Goal: Information Seeking & Learning: Check status

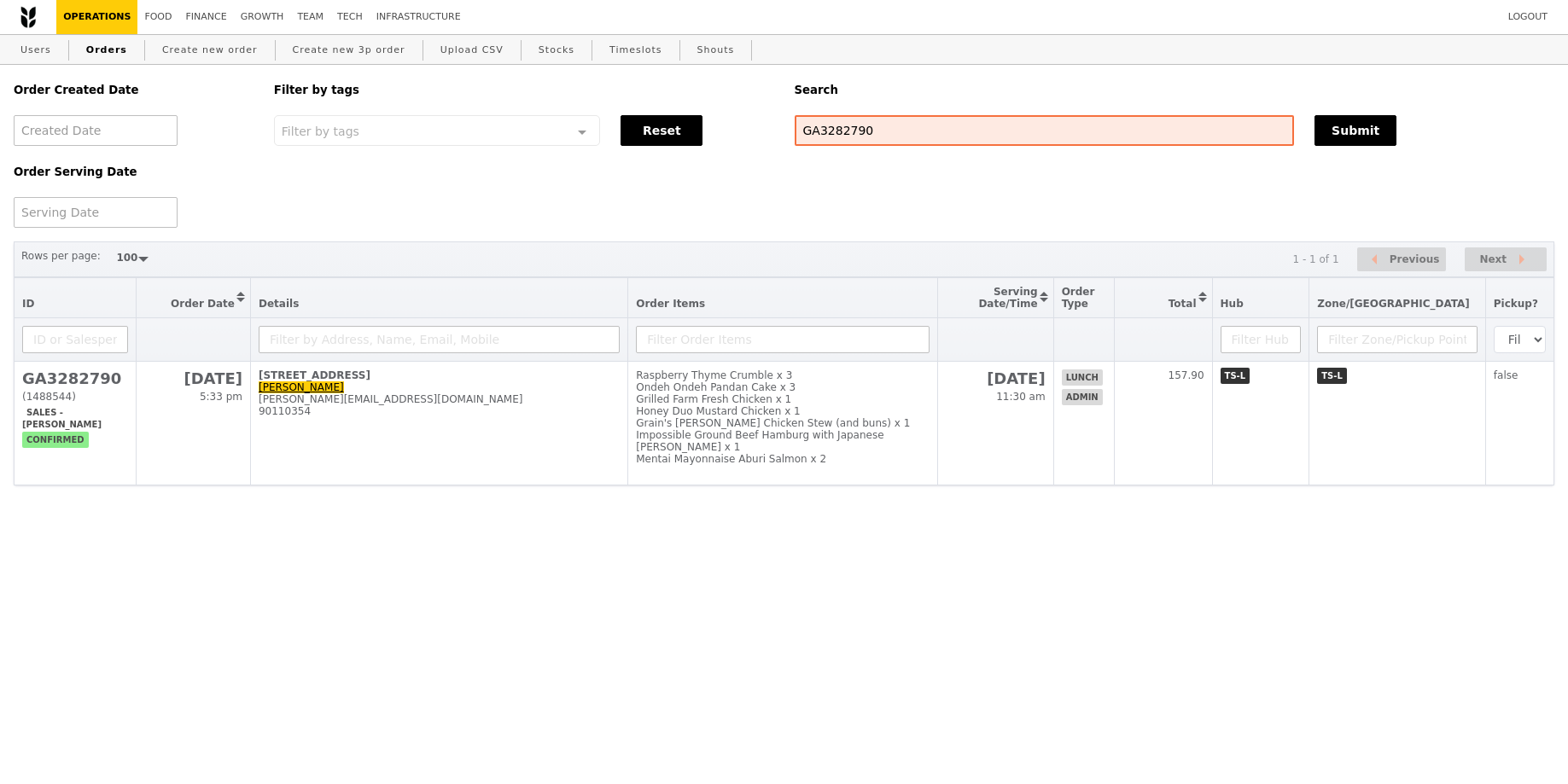
select select "100"
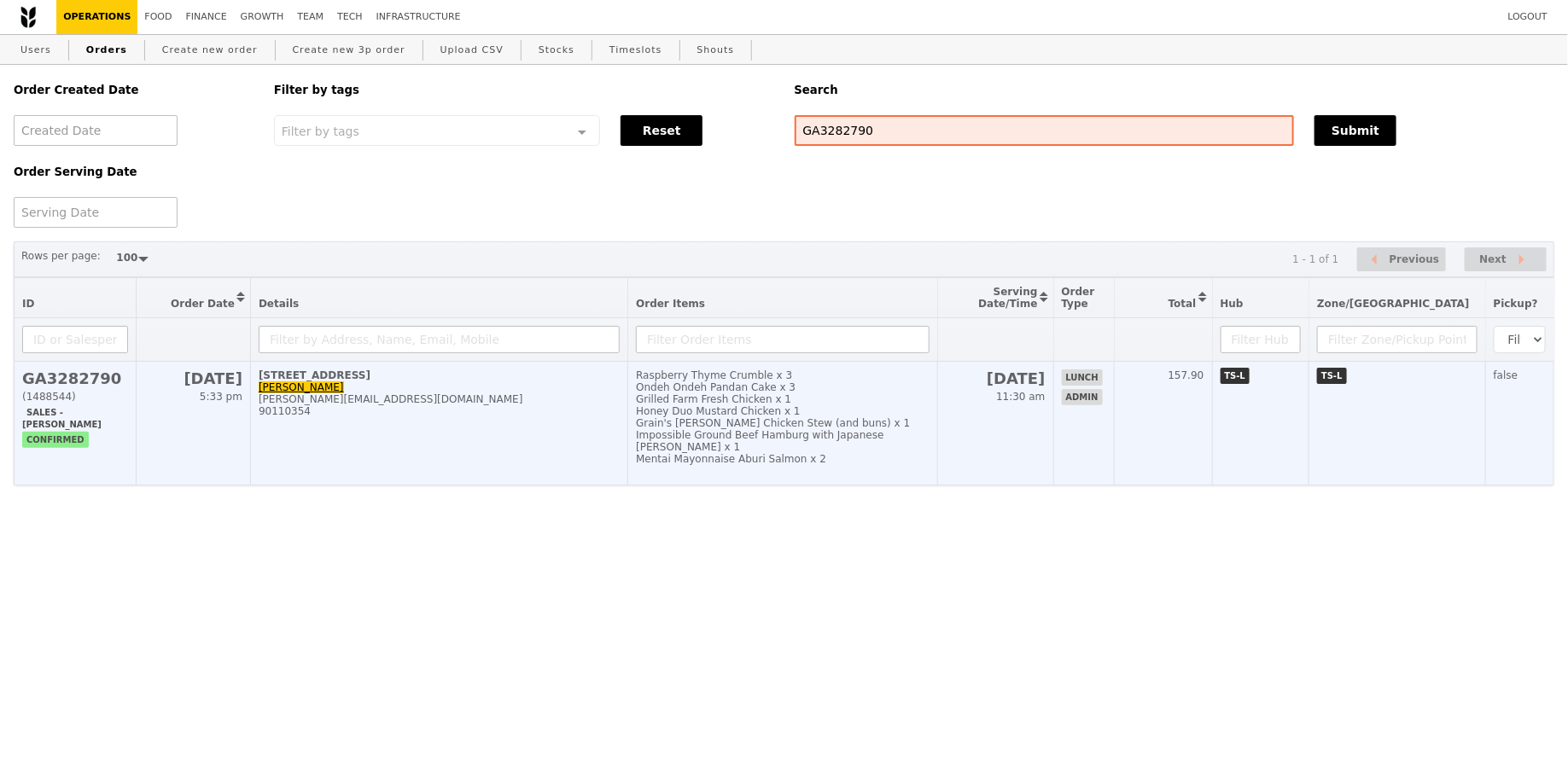
click at [833, 461] on td "Raspberry Thyme Crumble x 3 Ondeh Ondeh Pandan Cake x 3 Grilled Farm Fresh Chic…" at bounding box center [783, 423] width 309 height 123
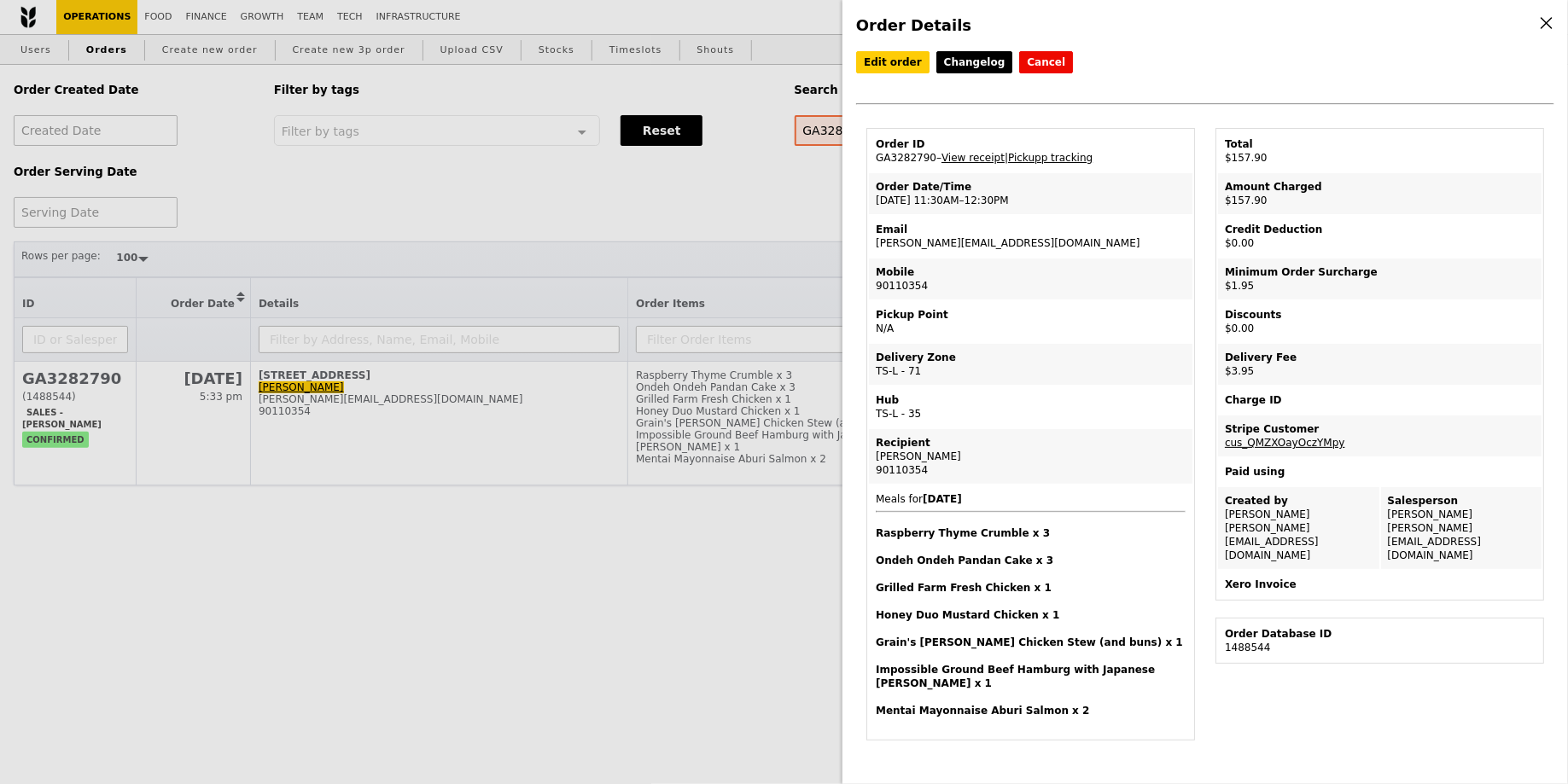
click at [926, 246] on td "Email agustin.rut.bolung@msd.com" at bounding box center [1030, 236] width 323 height 40
click at [926, 247] on td "Email agustin.rut.bolung@msd.com" at bounding box center [1030, 236] width 323 height 40
copy td "[PERSON_NAME][EMAIL_ADDRESS][DOMAIN_NAME]"
click at [538, 232] on div "Order Details Edit order Changelog Cancel Order ID GA3282790 – View receipt | P…" at bounding box center [784, 392] width 1568 height 784
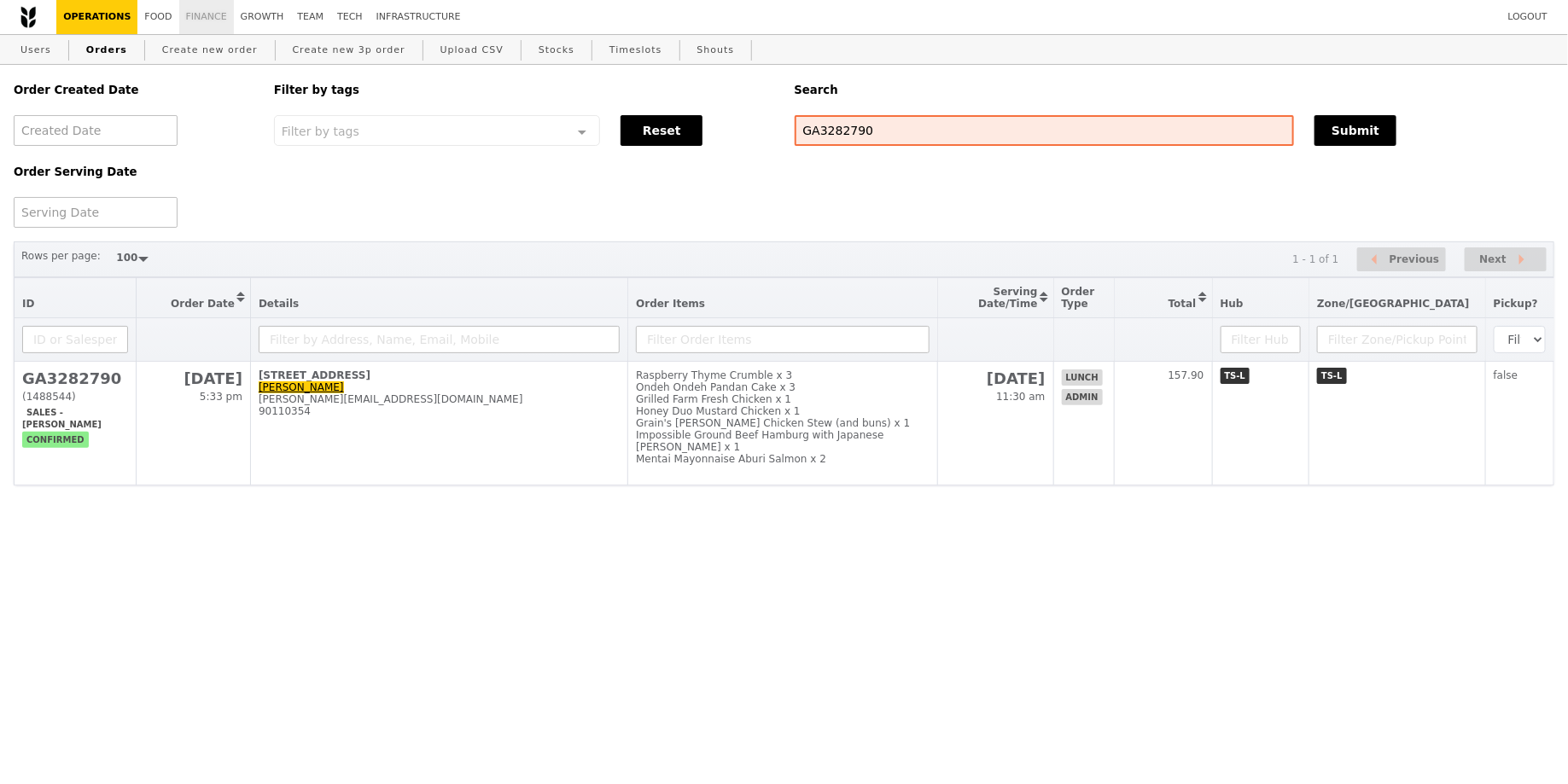
click at [180, 10] on link "Finance" at bounding box center [206, 17] width 54 height 35
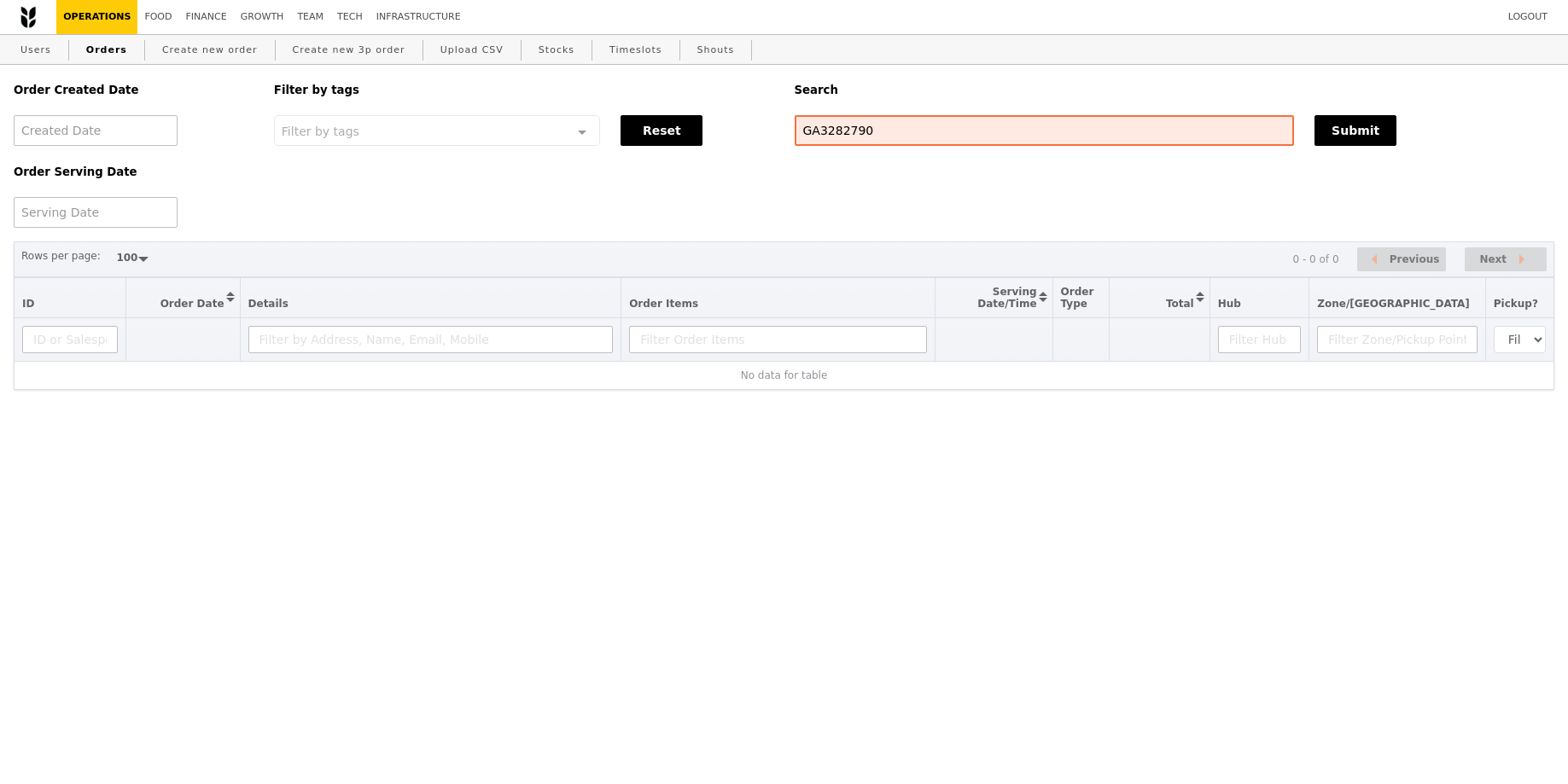
select select "100"
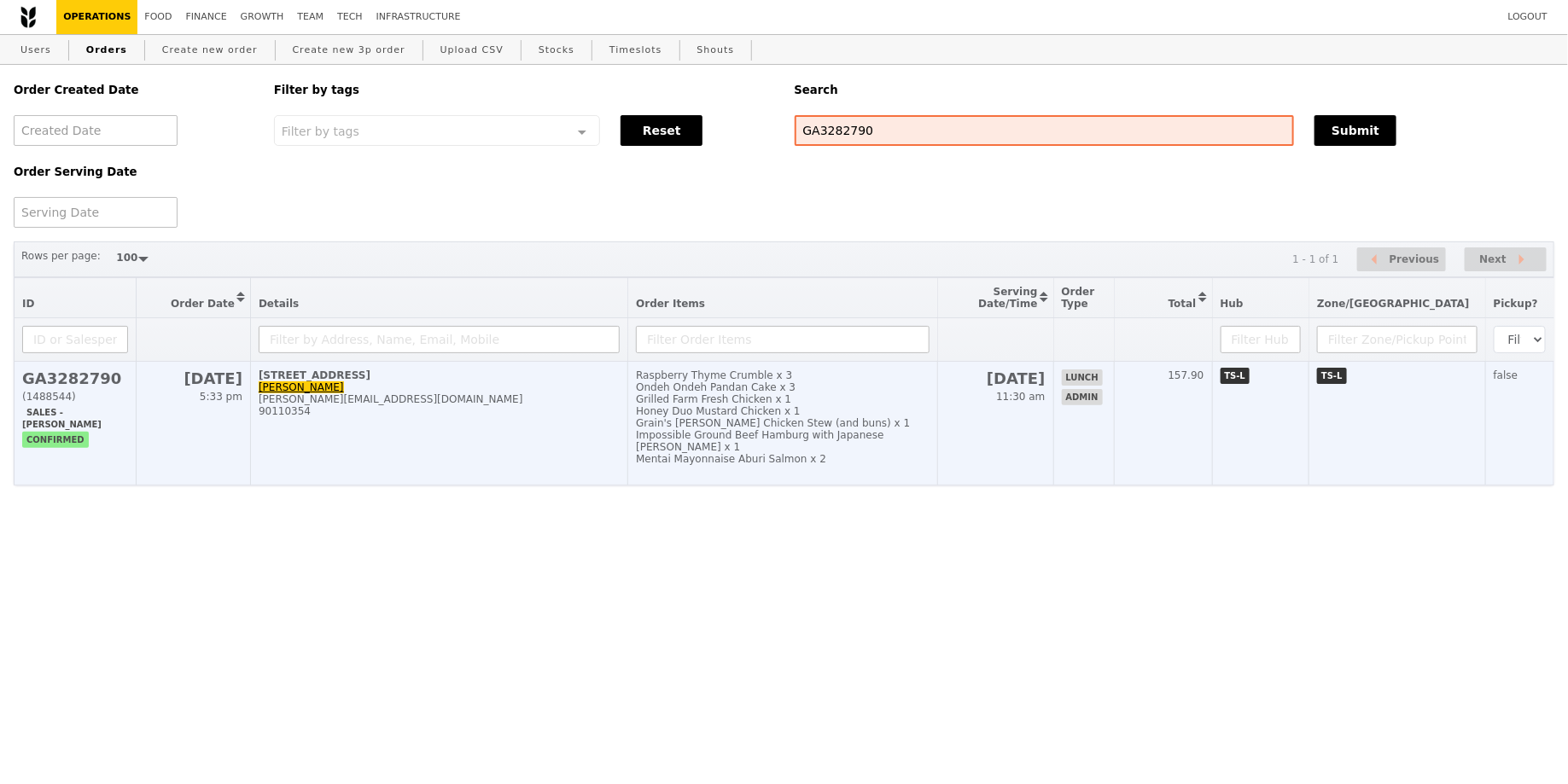
click at [1205, 385] on td "157.90" at bounding box center [1162, 423] width 98 height 123
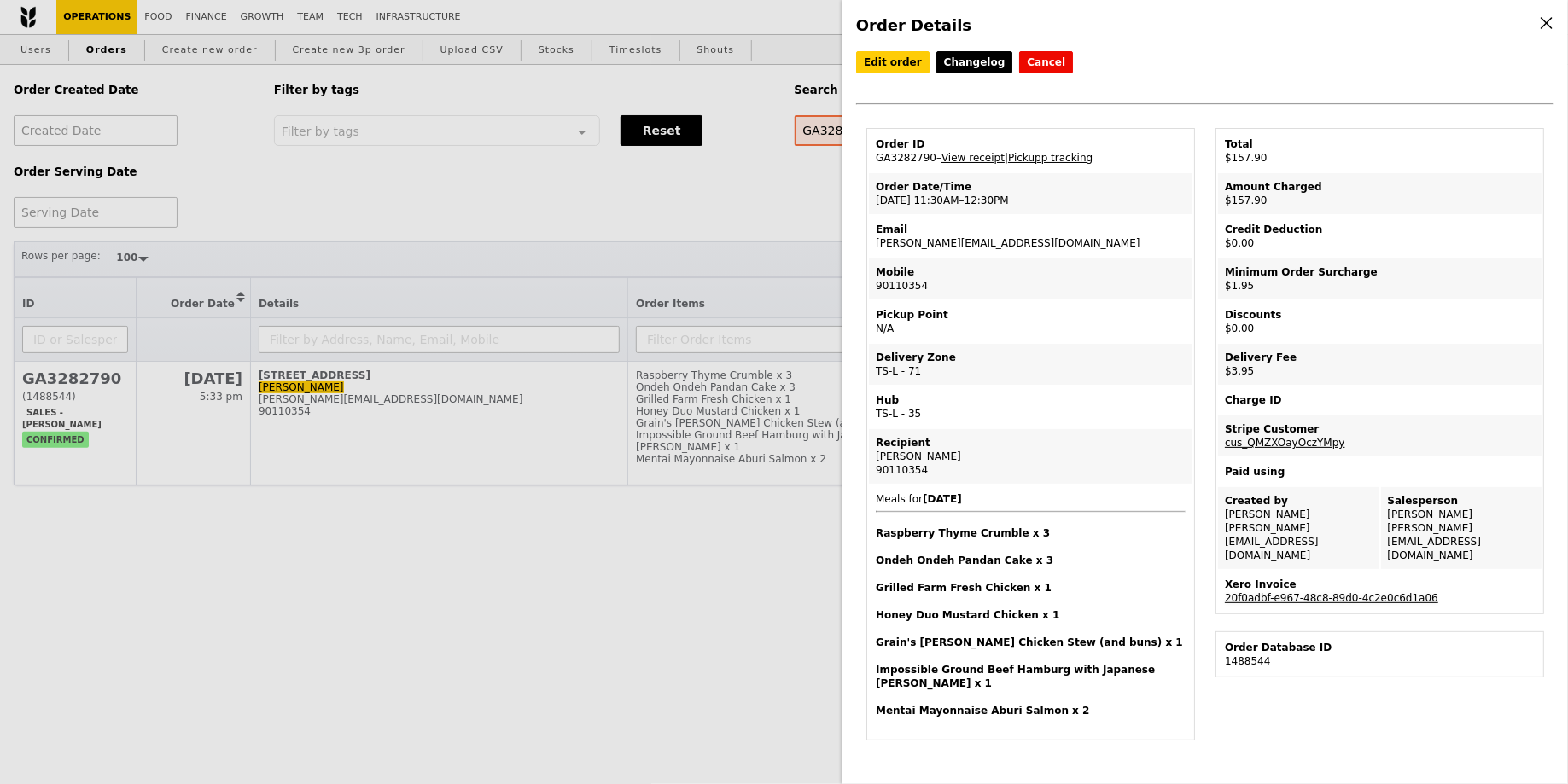
click at [1331, 591] on link "20f0adbf-e967-48c8-89d0-4c2e0c6d1a06" at bounding box center [1331, 597] width 213 height 12
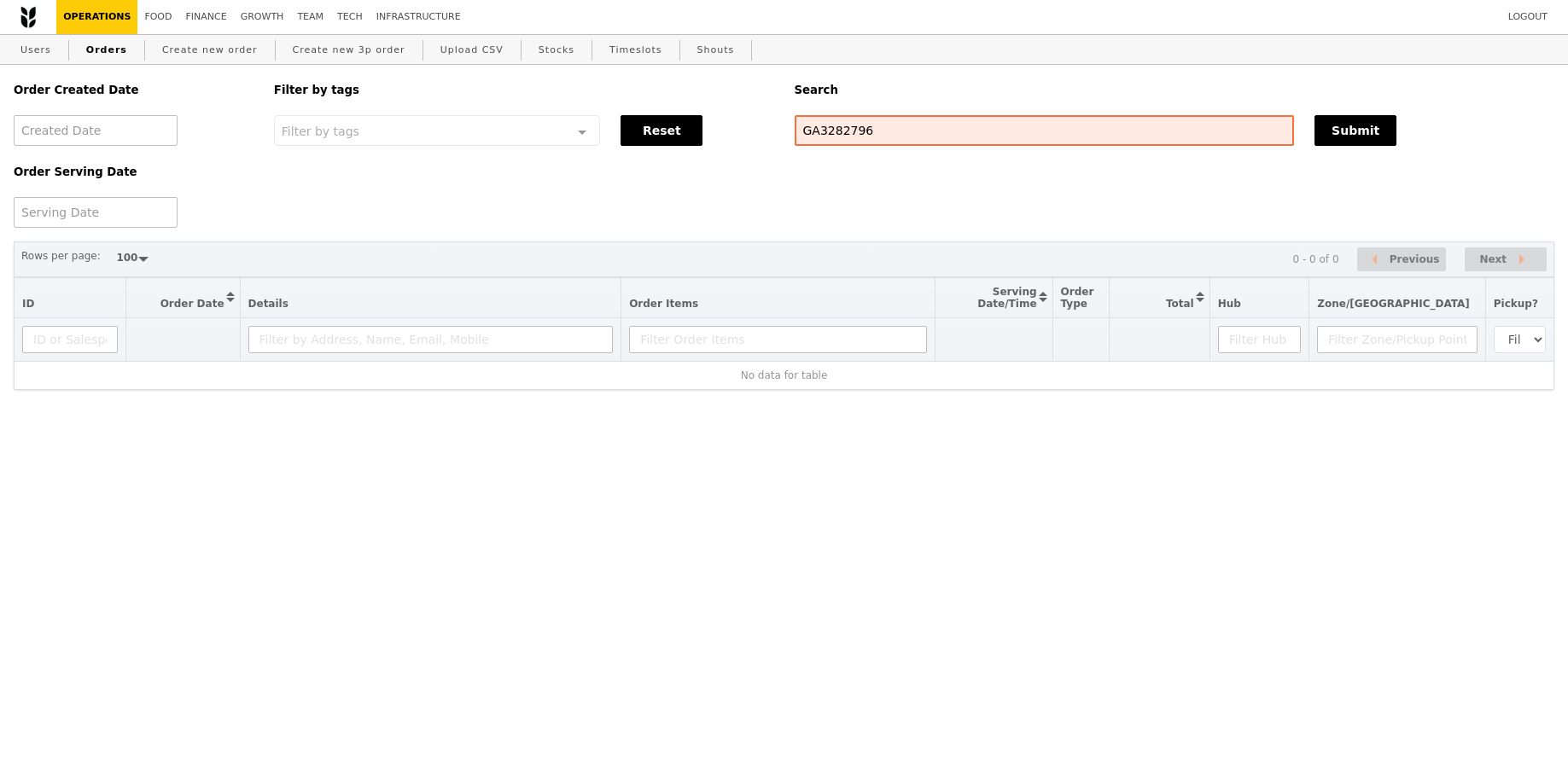
select select "100"
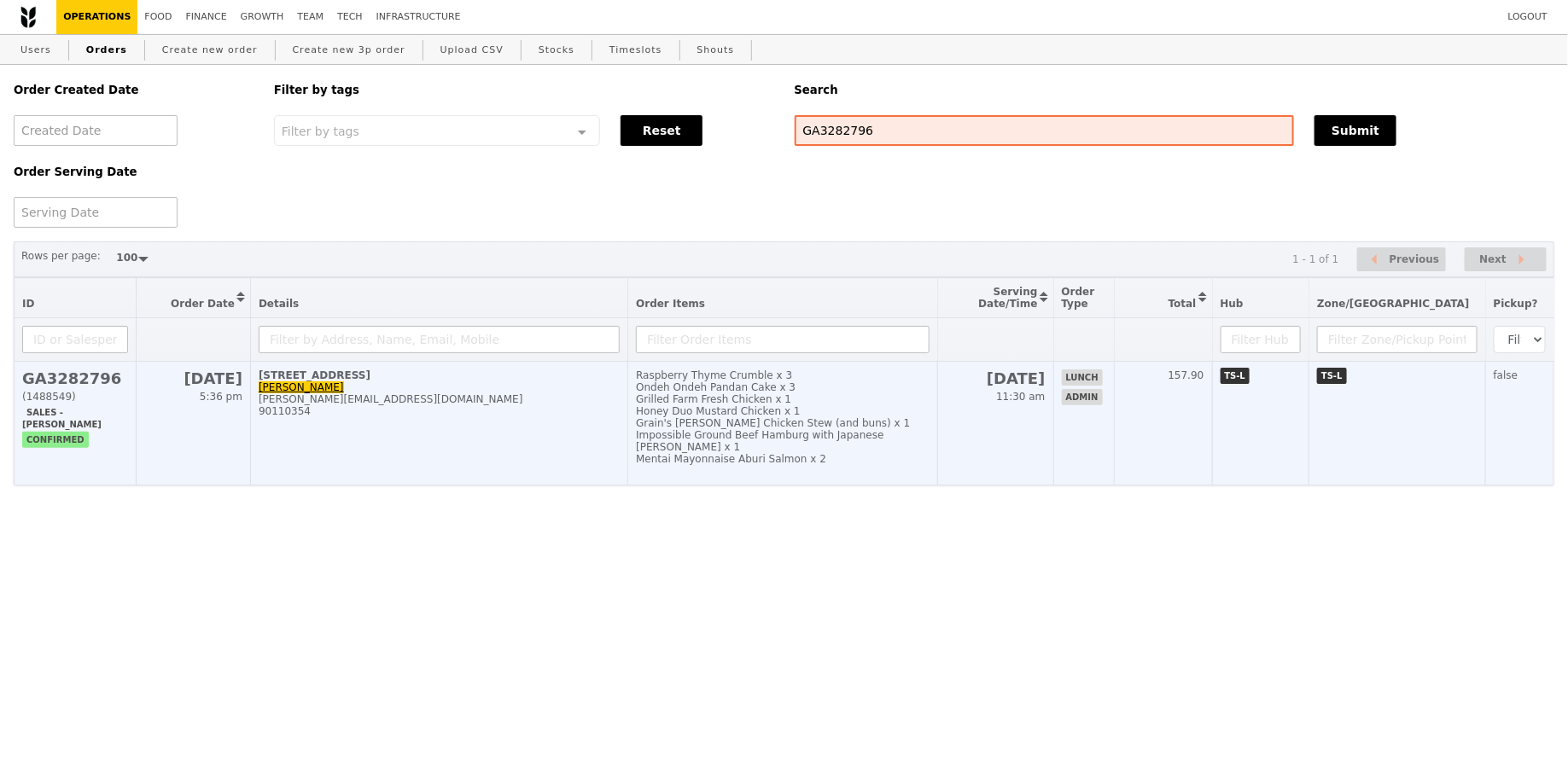
click at [1211, 419] on td "157.90" at bounding box center [1162, 423] width 98 height 123
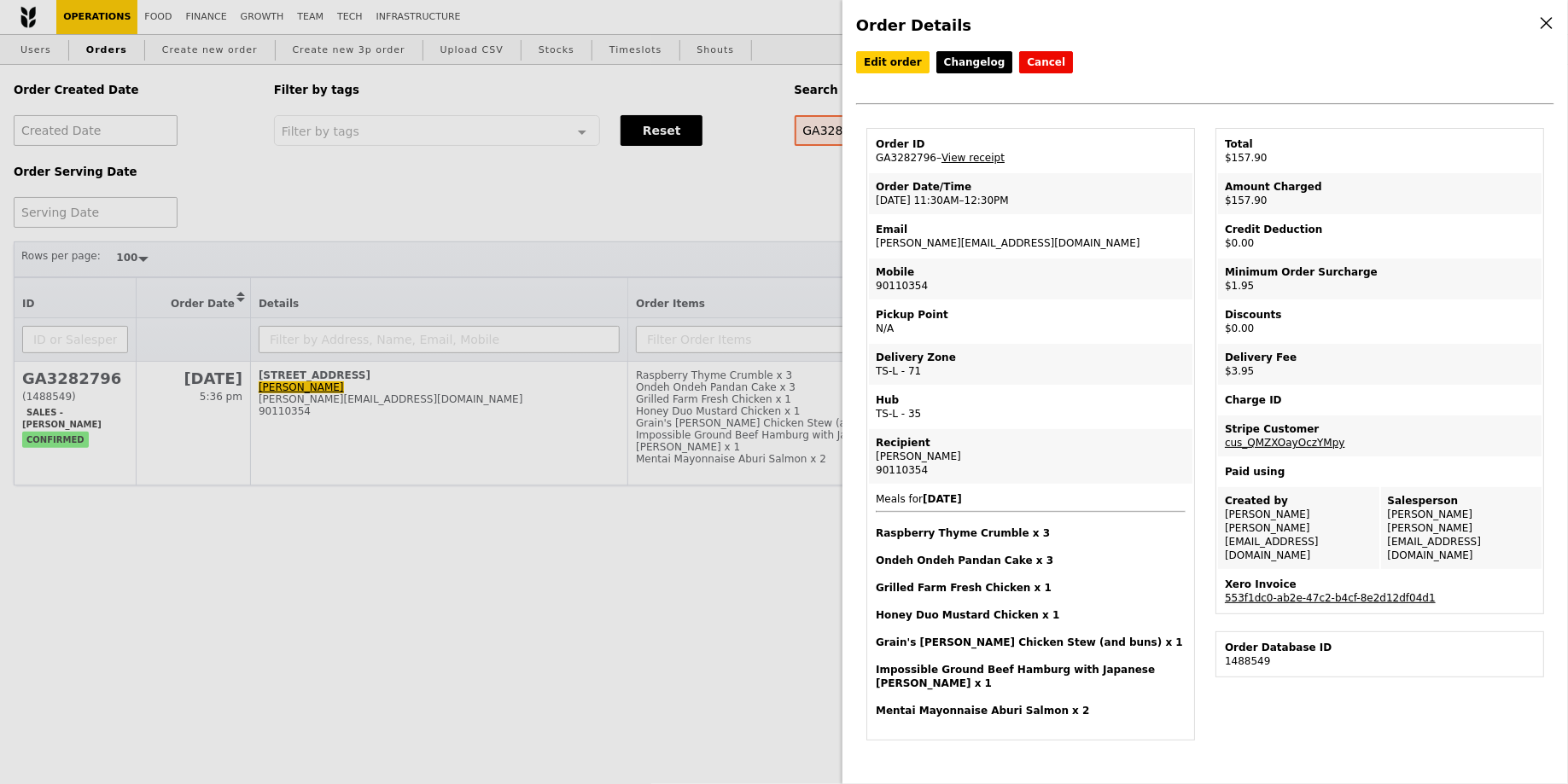
click at [1329, 591] on link "553f1dc0-ab2e-47c2-b4cf-8e2d12df04d1" at bounding box center [1329, 597] width 210 height 12
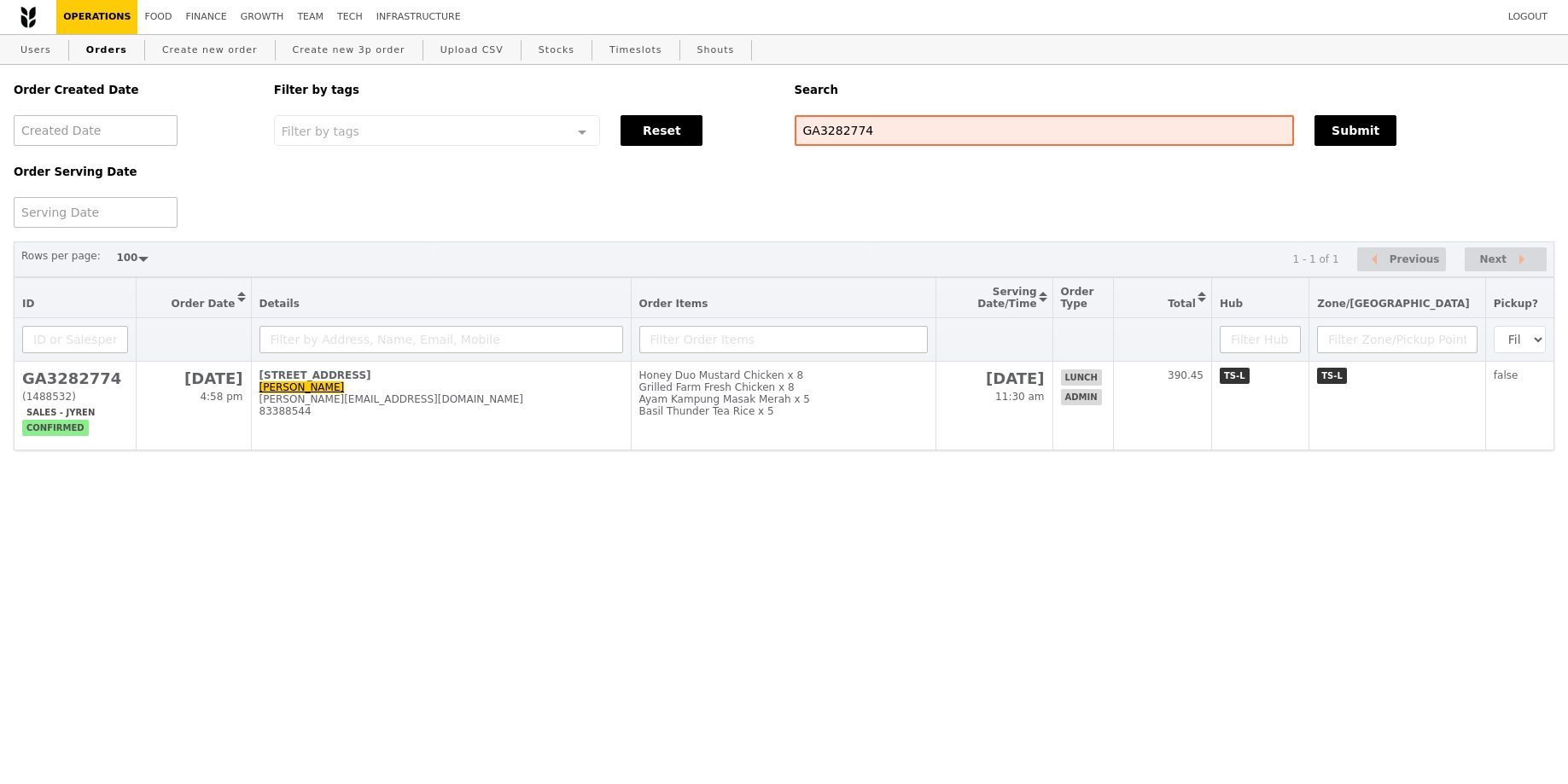
select select "100"
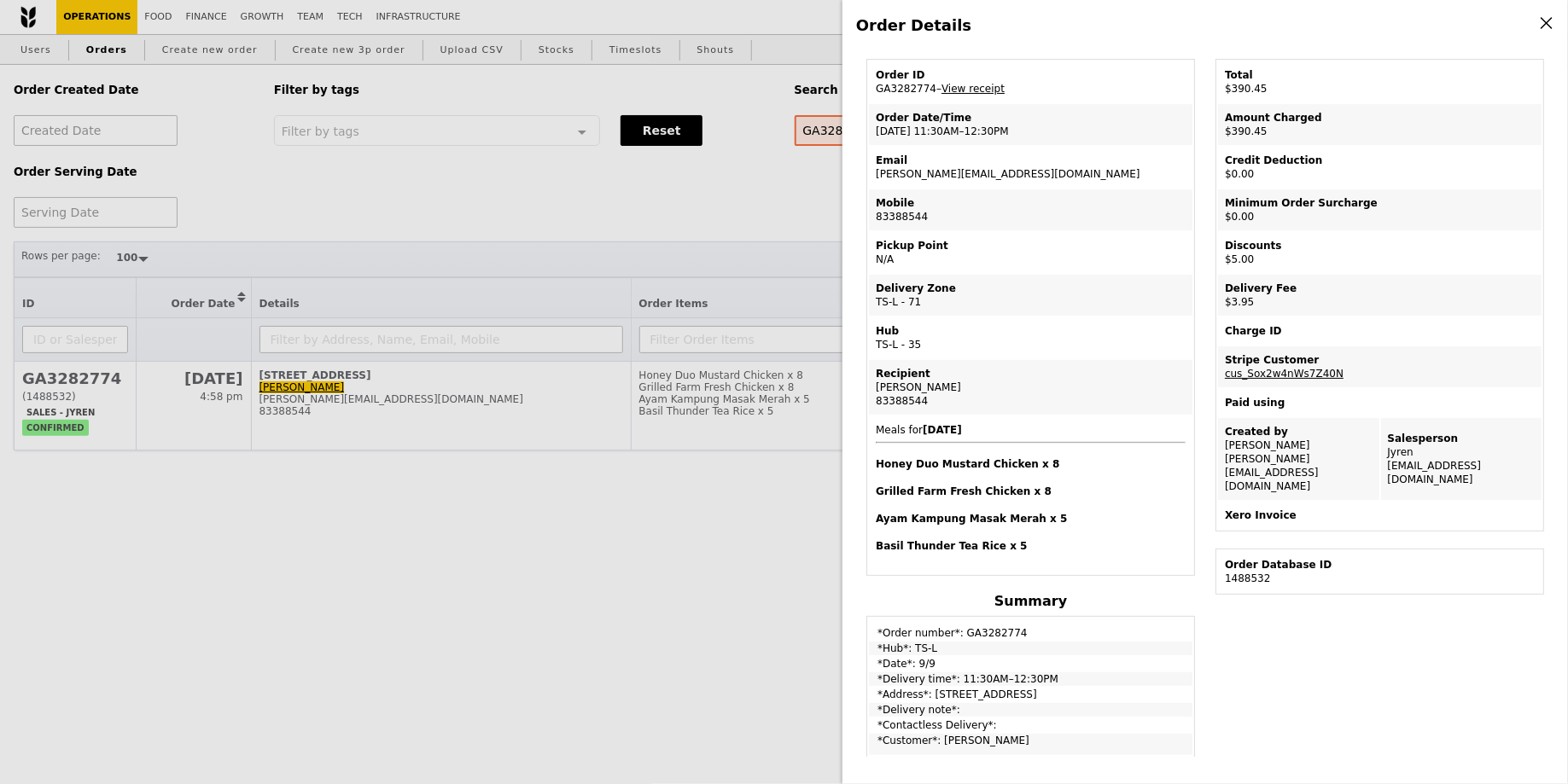
scroll to position [121, 0]
